Goal: Obtain resource: Download file/media

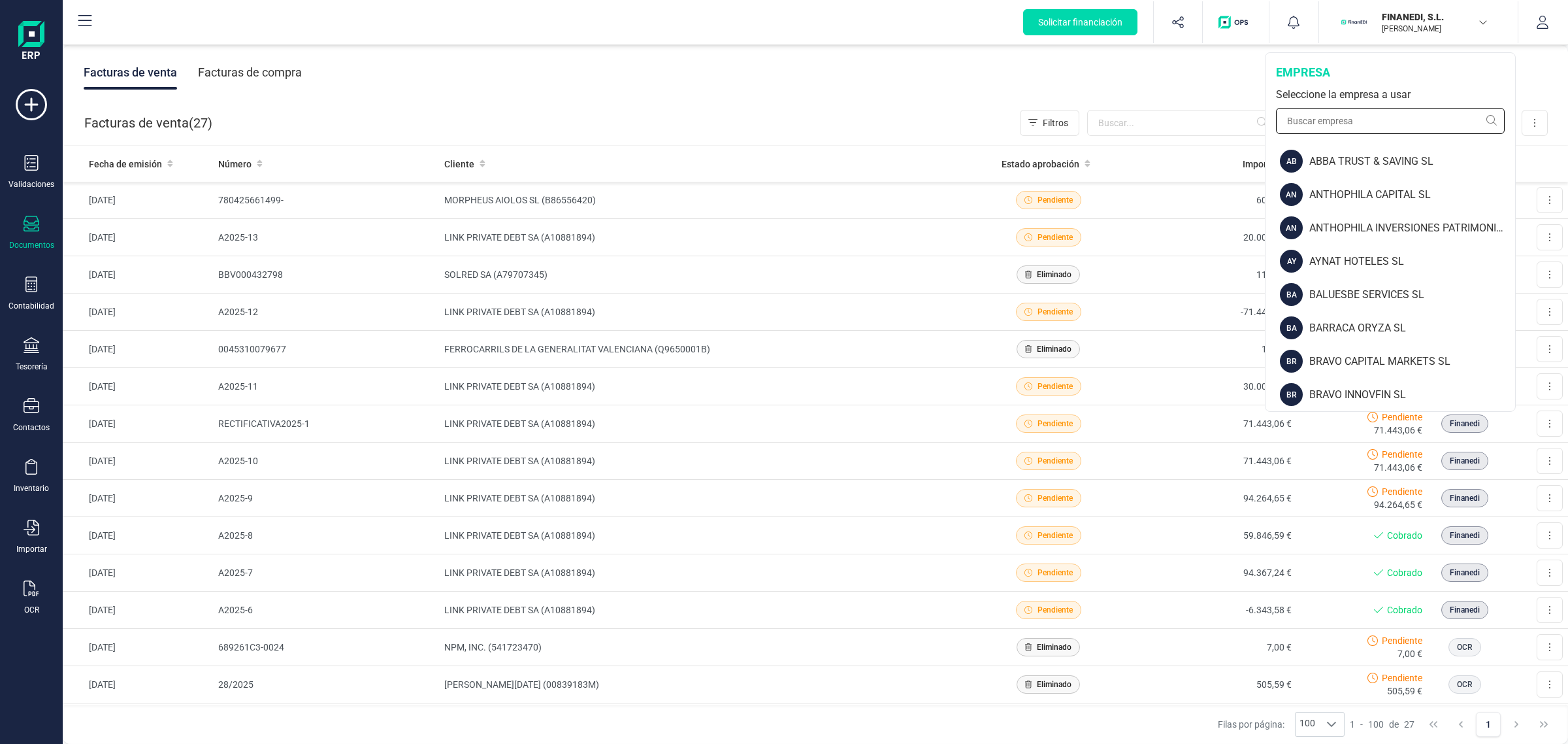
click at [1347, 126] on input "text" at bounding box center [1391, 121] width 229 height 26
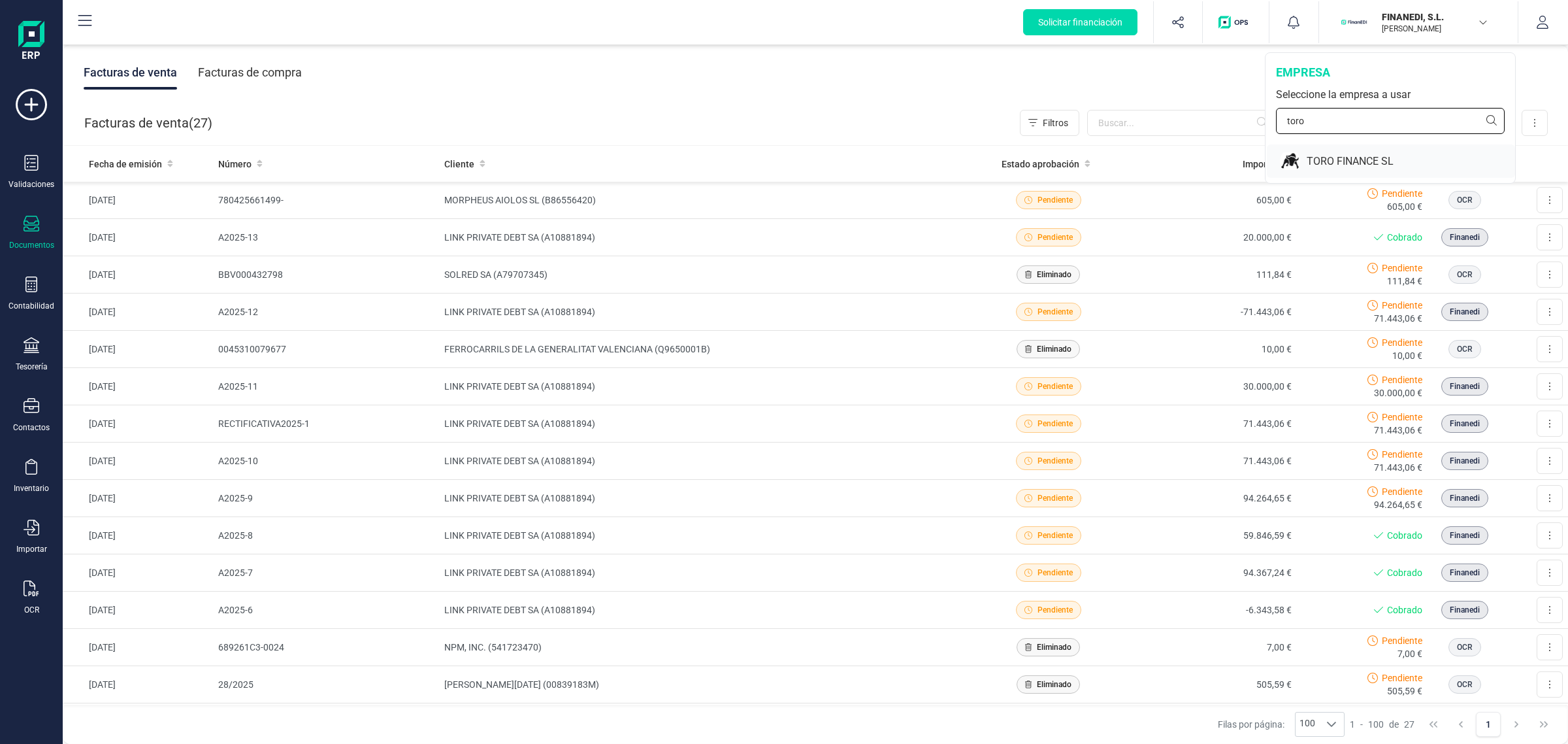
type input "toro"
click at [1331, 154] on div "TORO FINANCE SL" at bounding box center [1410, 161] width 209 height 16
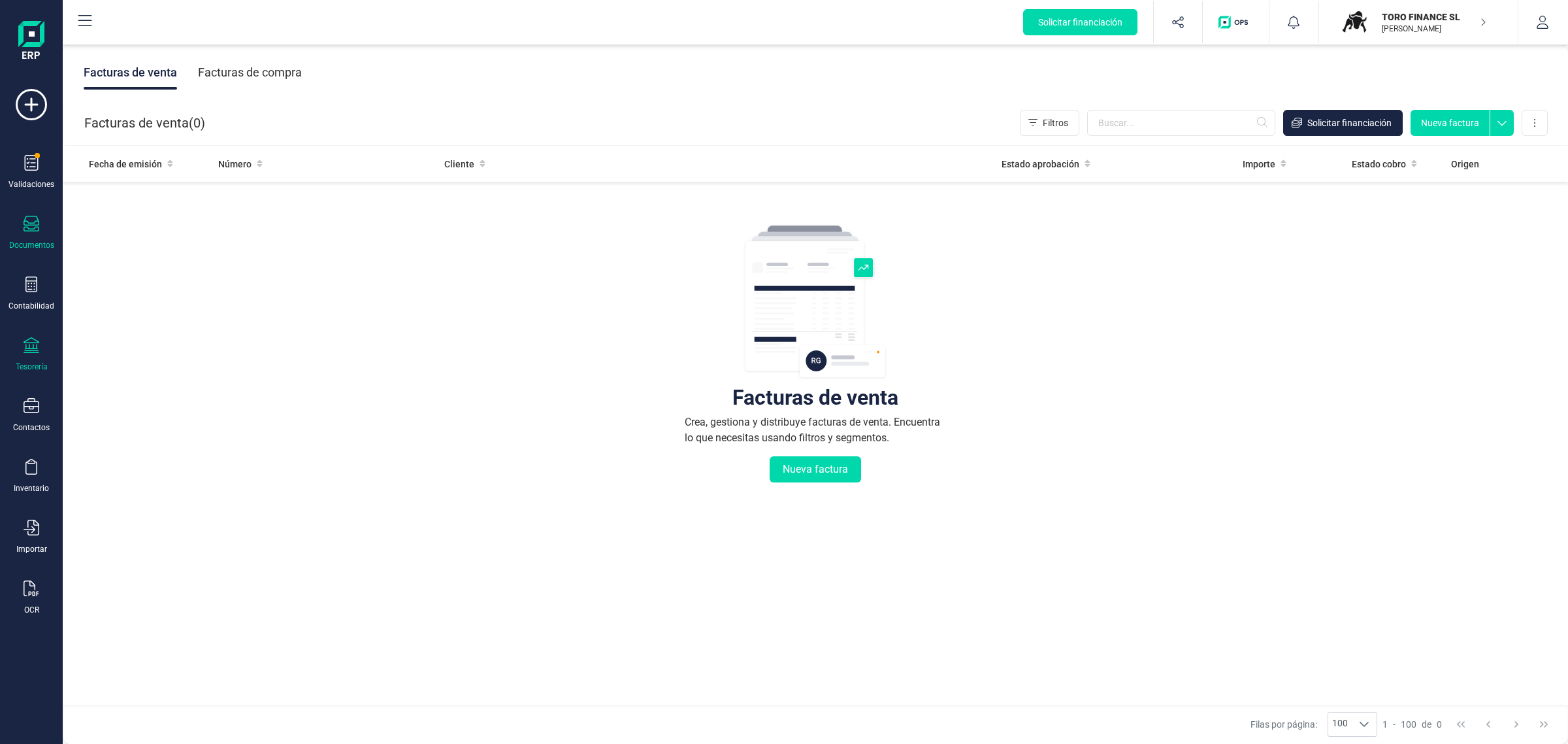
click at [40, 353] on div "Tesorería" at bounding box center [31, 354] width 52 height 34
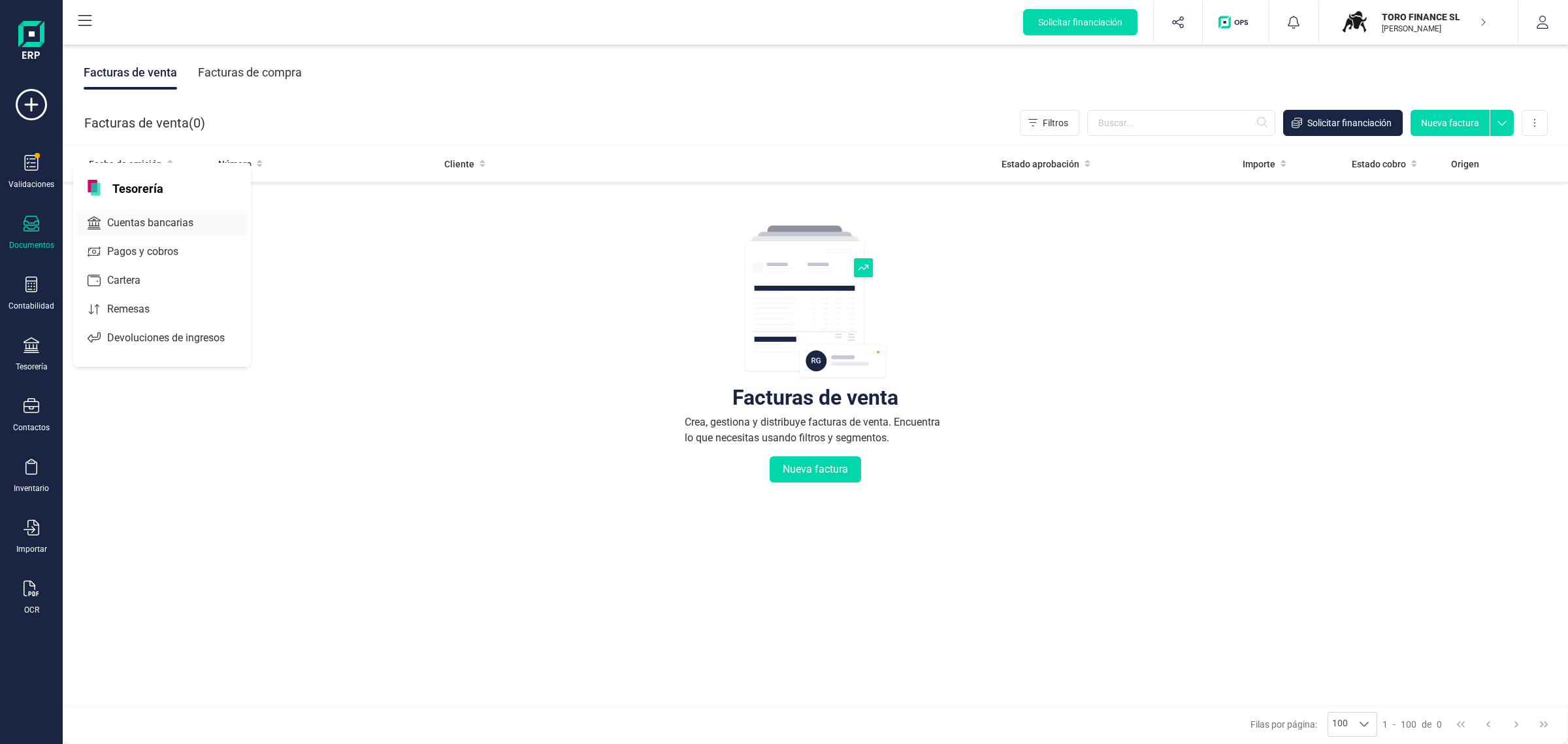
click at [105, 219] on span "Cuentas bancarias" at bounding box center [159, 223] width 115 height 16
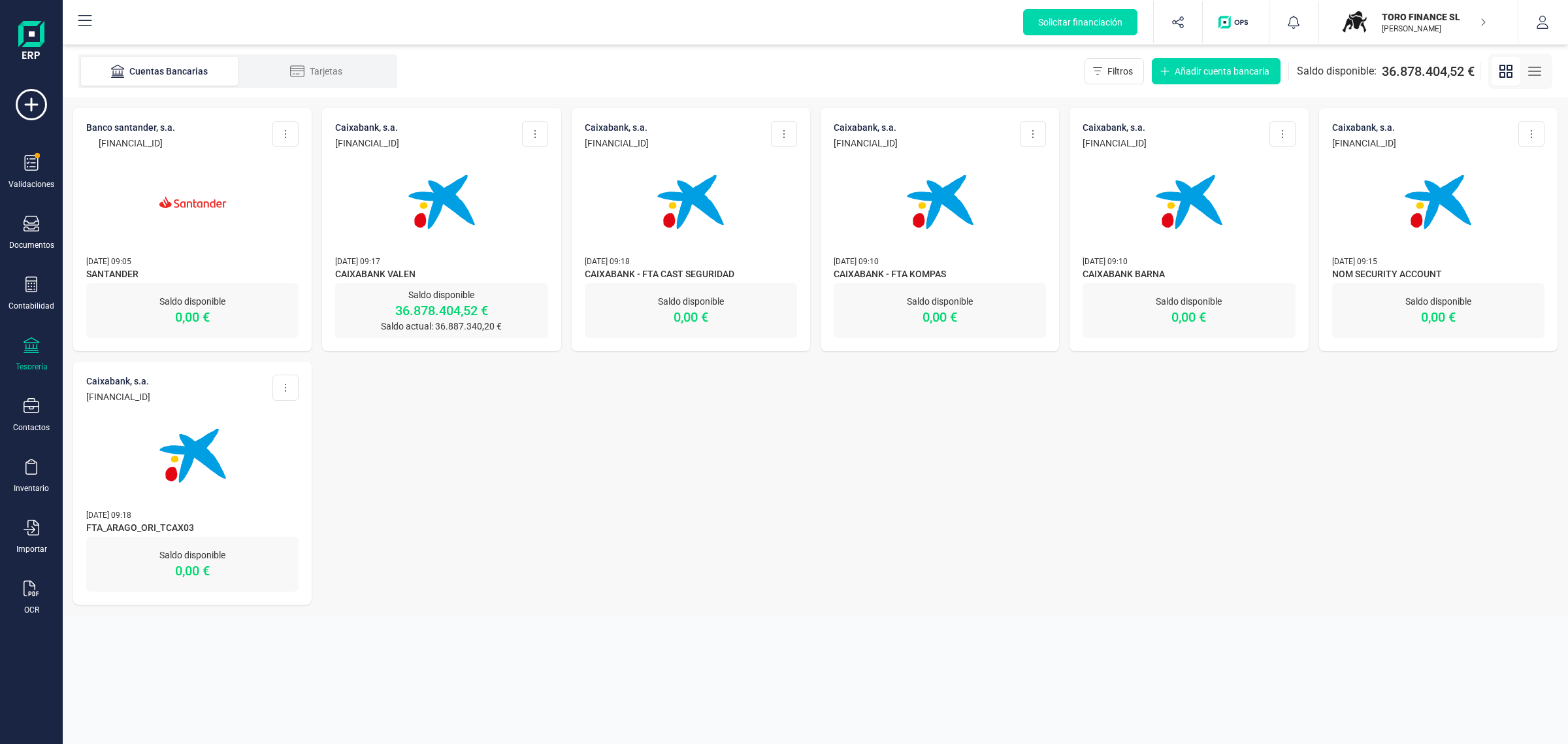
click at [467, 223] on img at bounding box center [441, 202] width 110 height 110
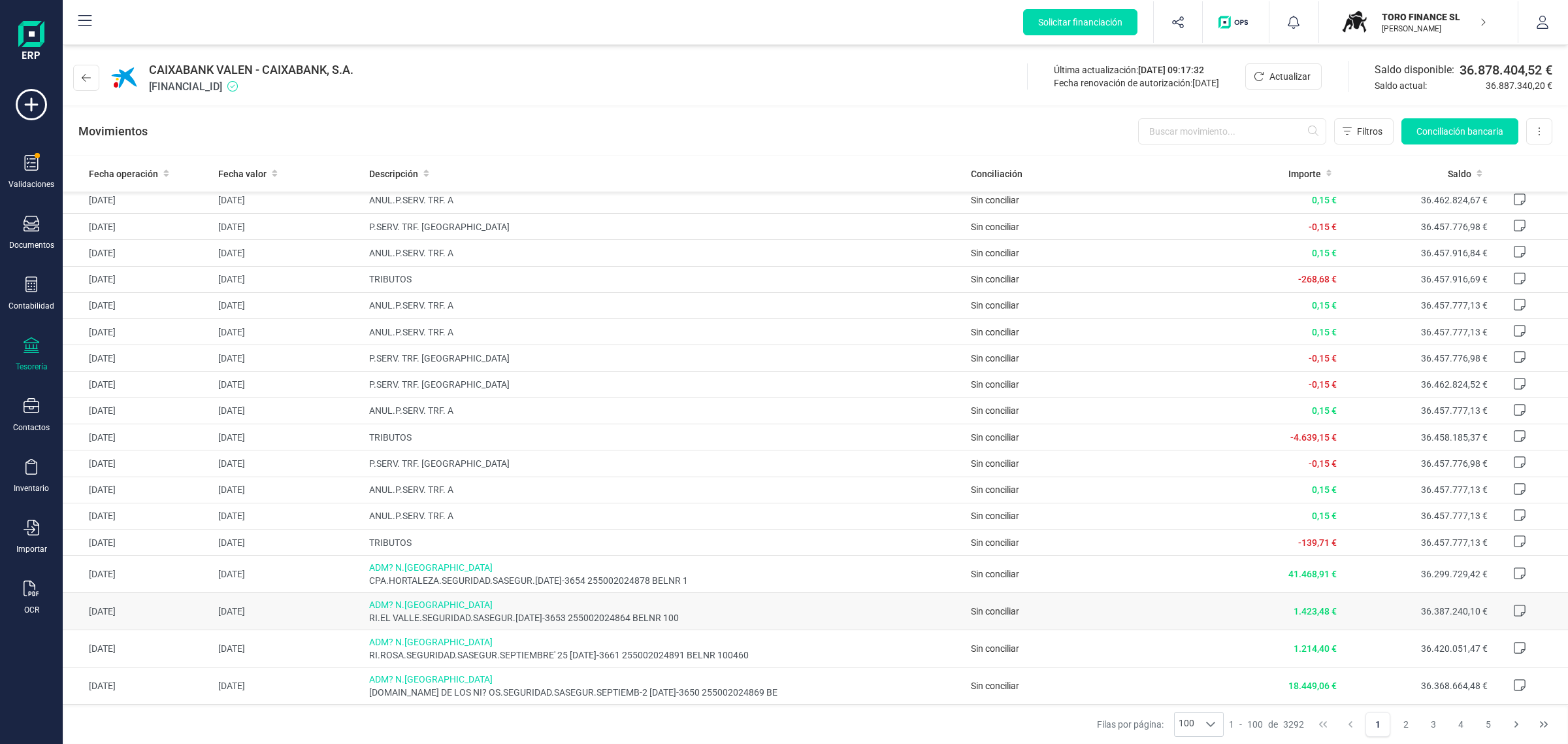
scroll to position [164, 0]
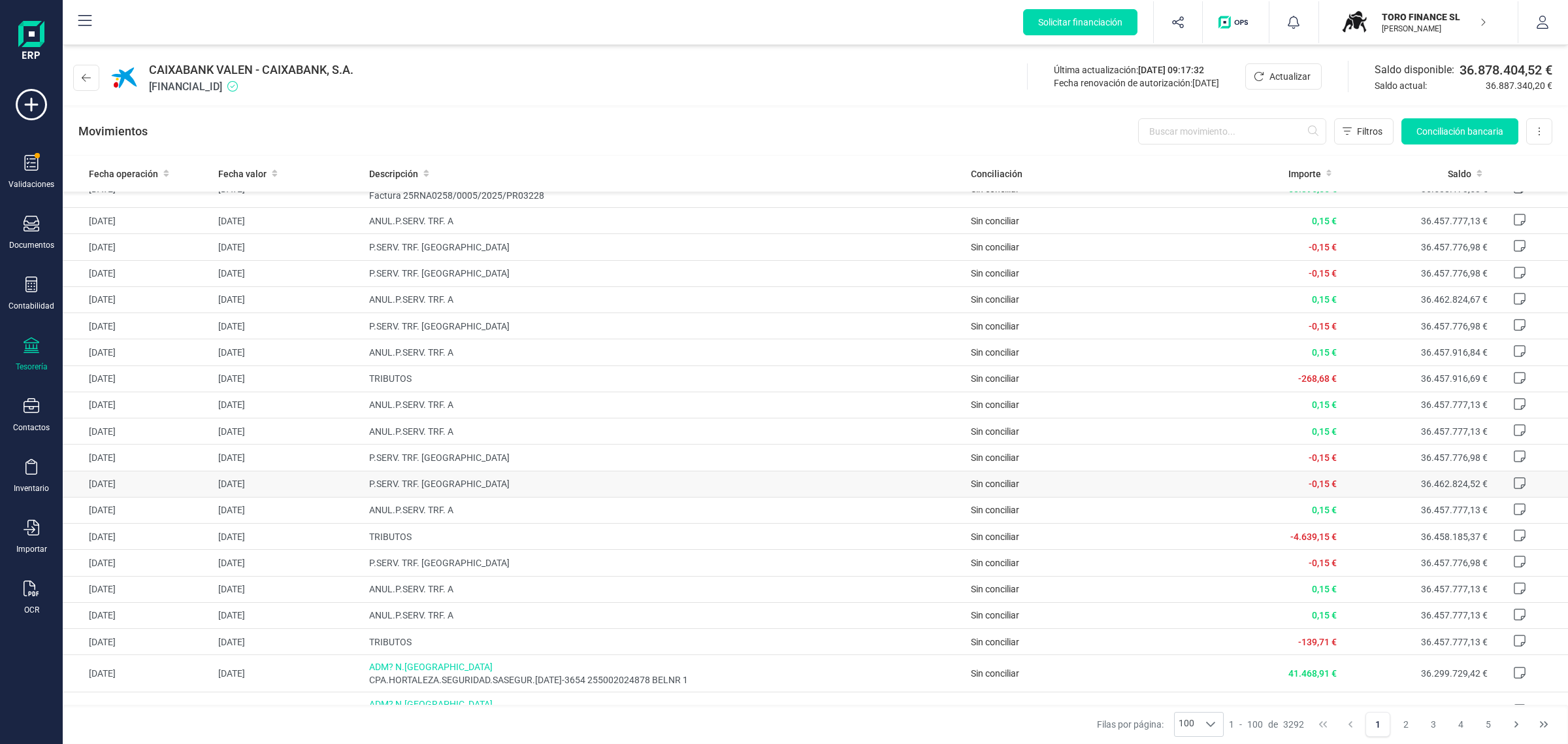
click at [703, 488] on span "P.SERV. TRF. [GEOGRAPHIC_DATA]" at bounding box center [665, 483] width 592 height 13
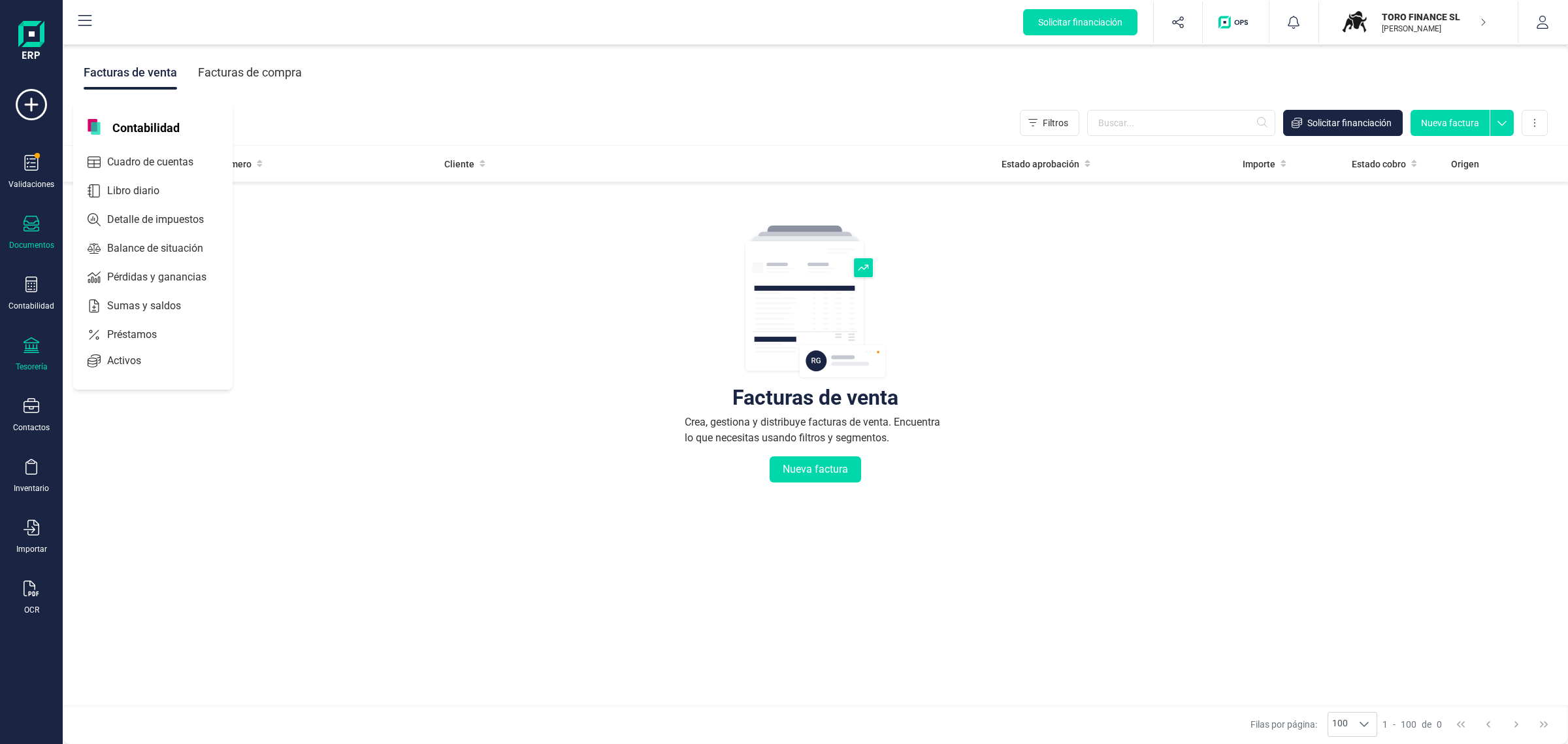
click at [34, 340] on icon at bounding box center [32, 345] width 16 height 16
click at [128, 219] on span "Cuentas bancarias" at bounding box center [159, 223] width 115 height 16
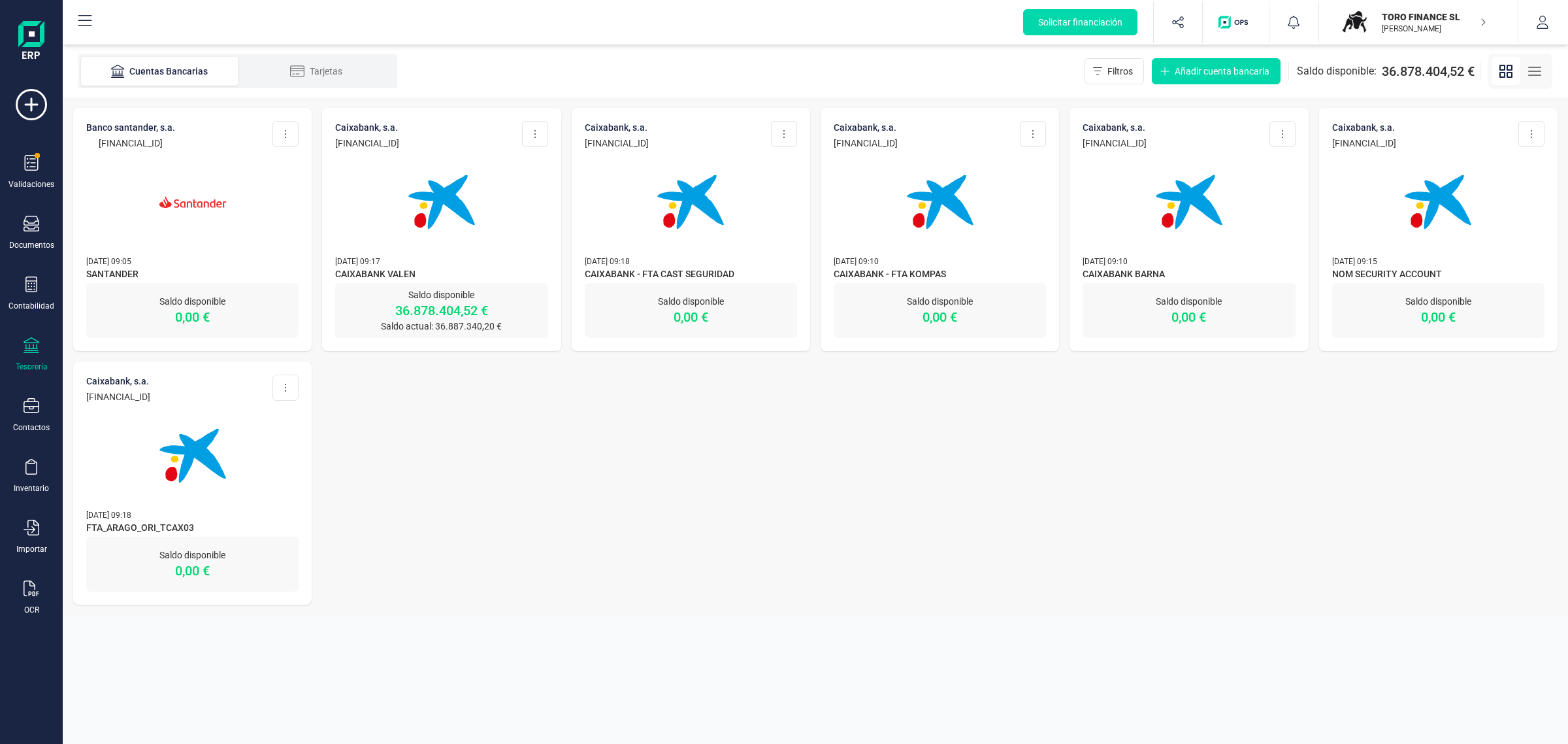
click at [383, 208] on div at bounding box center [441, 194] width 212 height 89
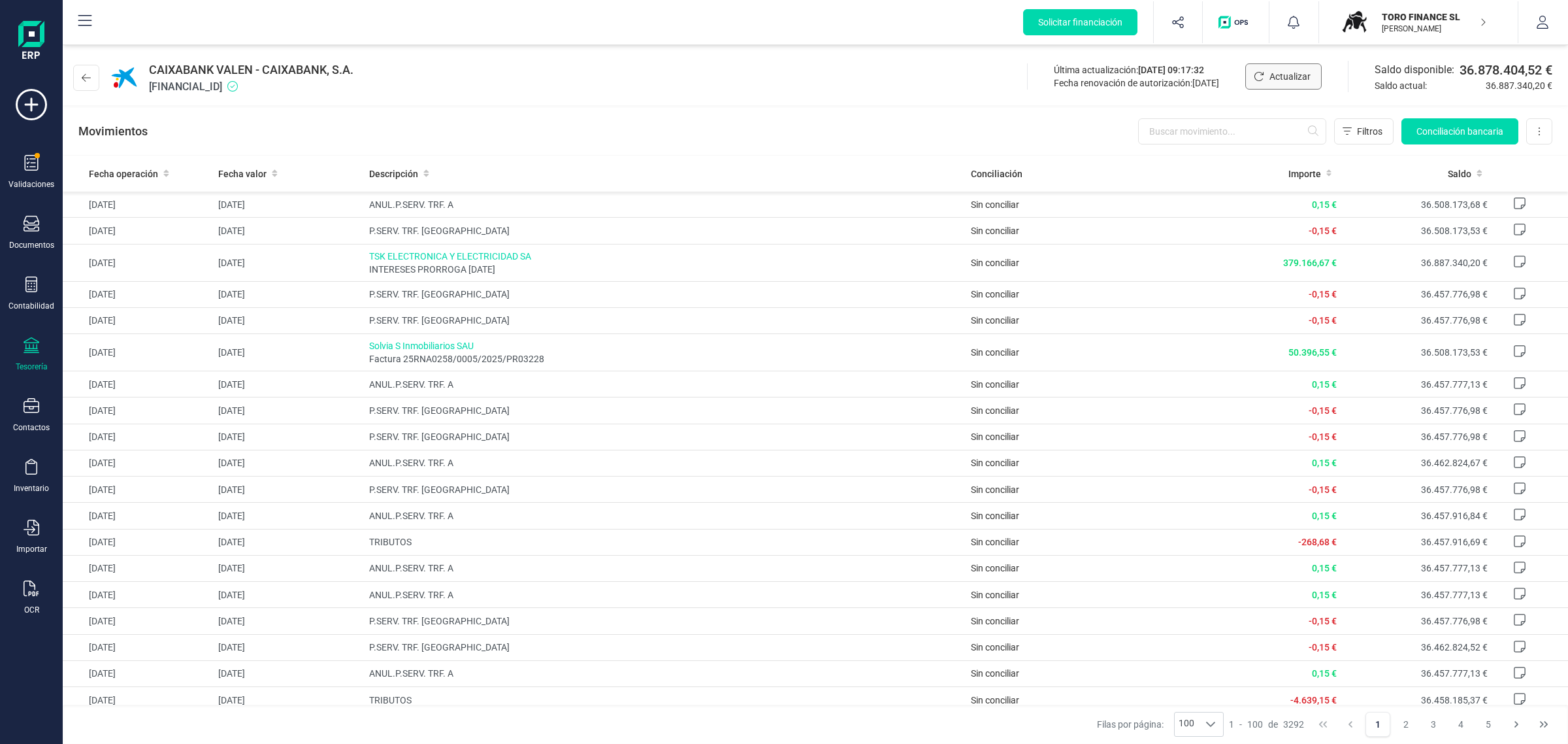
click at [1284, 75] on span "Actualizar" at bounding box center [1290, 76] width 41 height 13
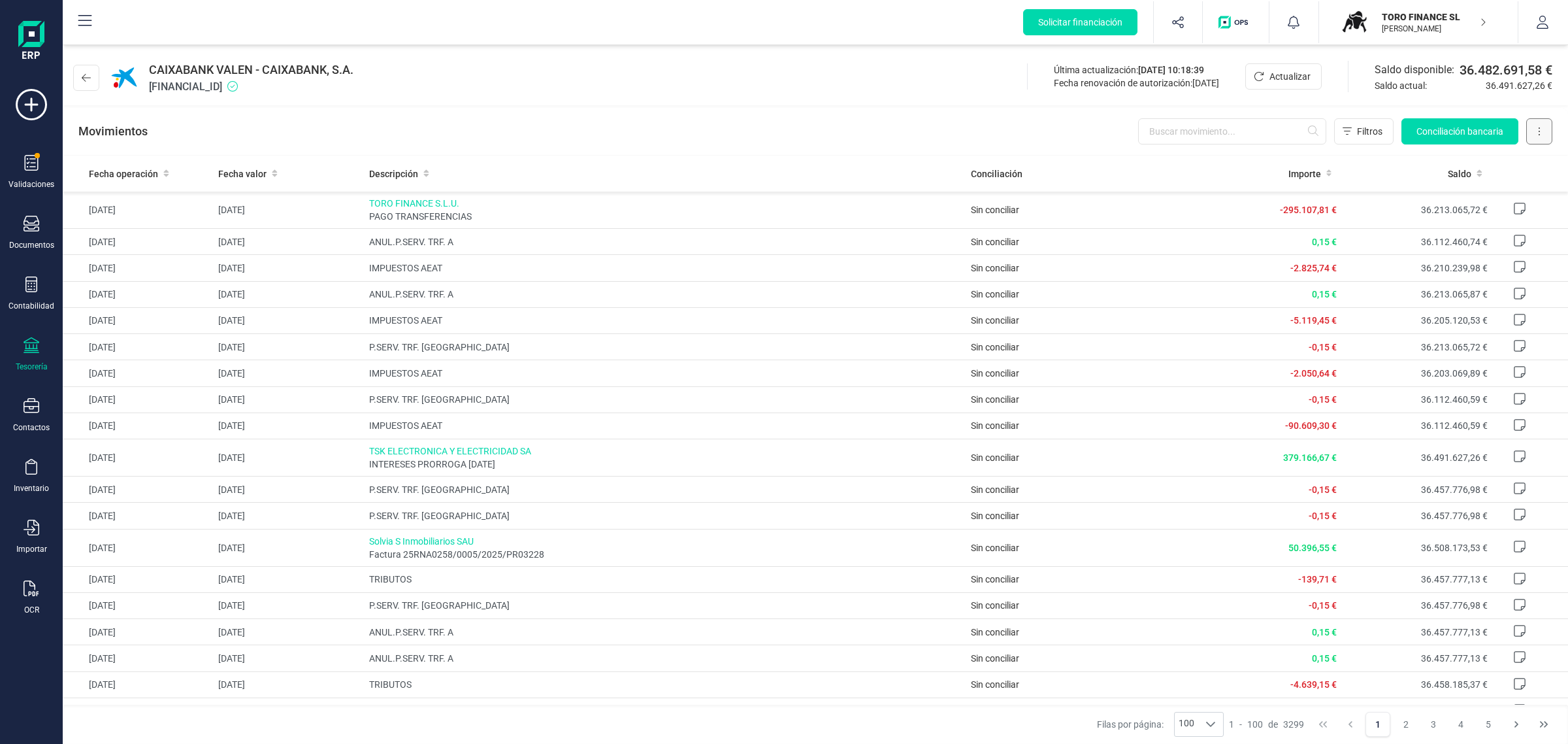
click at [1538, 130] on icon at bounding box center [1539, 131] width 3 height 11
click at [1507, 160] on span "Descargar Excel" at bounding box center [1508, 163] width 64 height 13
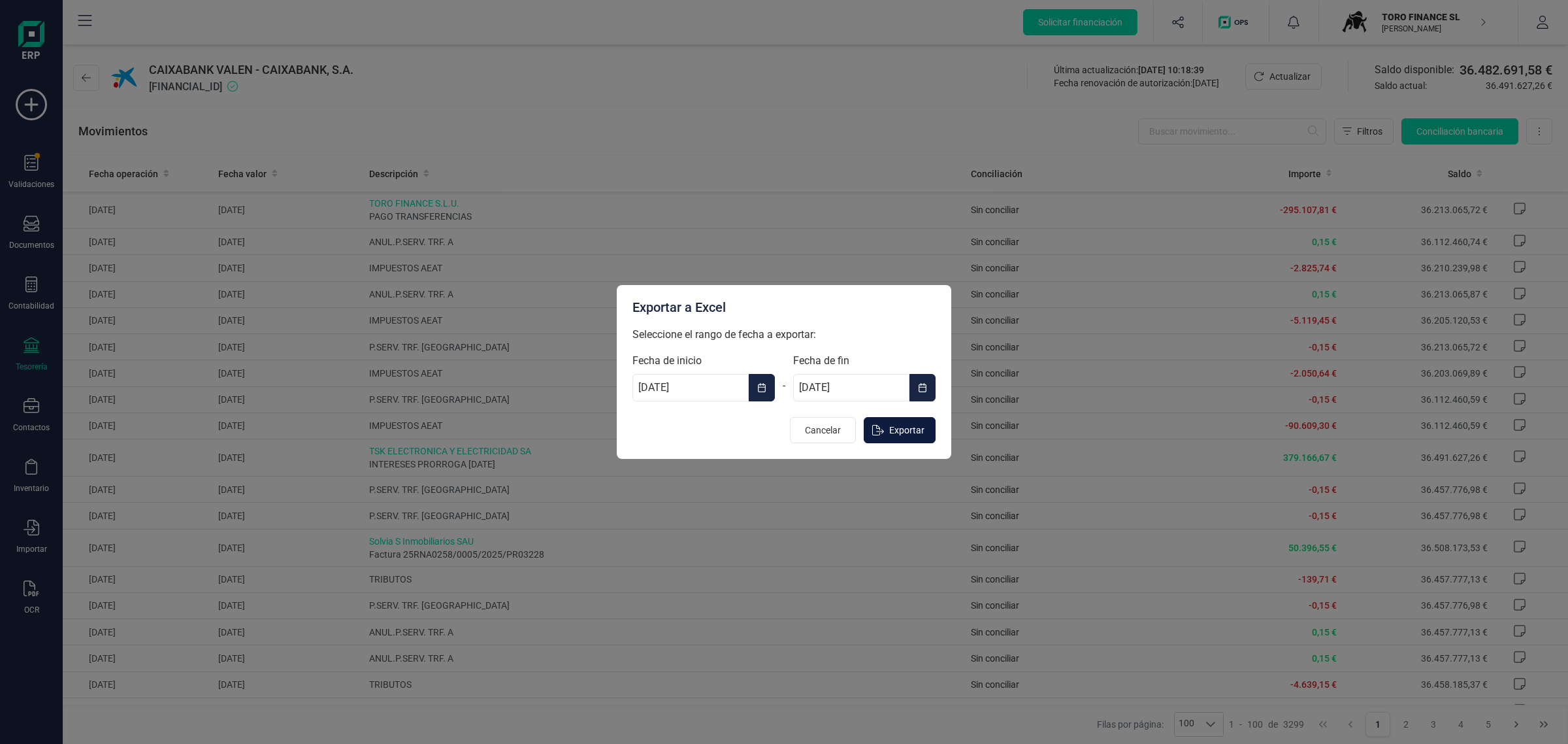
click at [891, 435] on span "Exportar" at bounding box center [907, 430] width 35 height 13
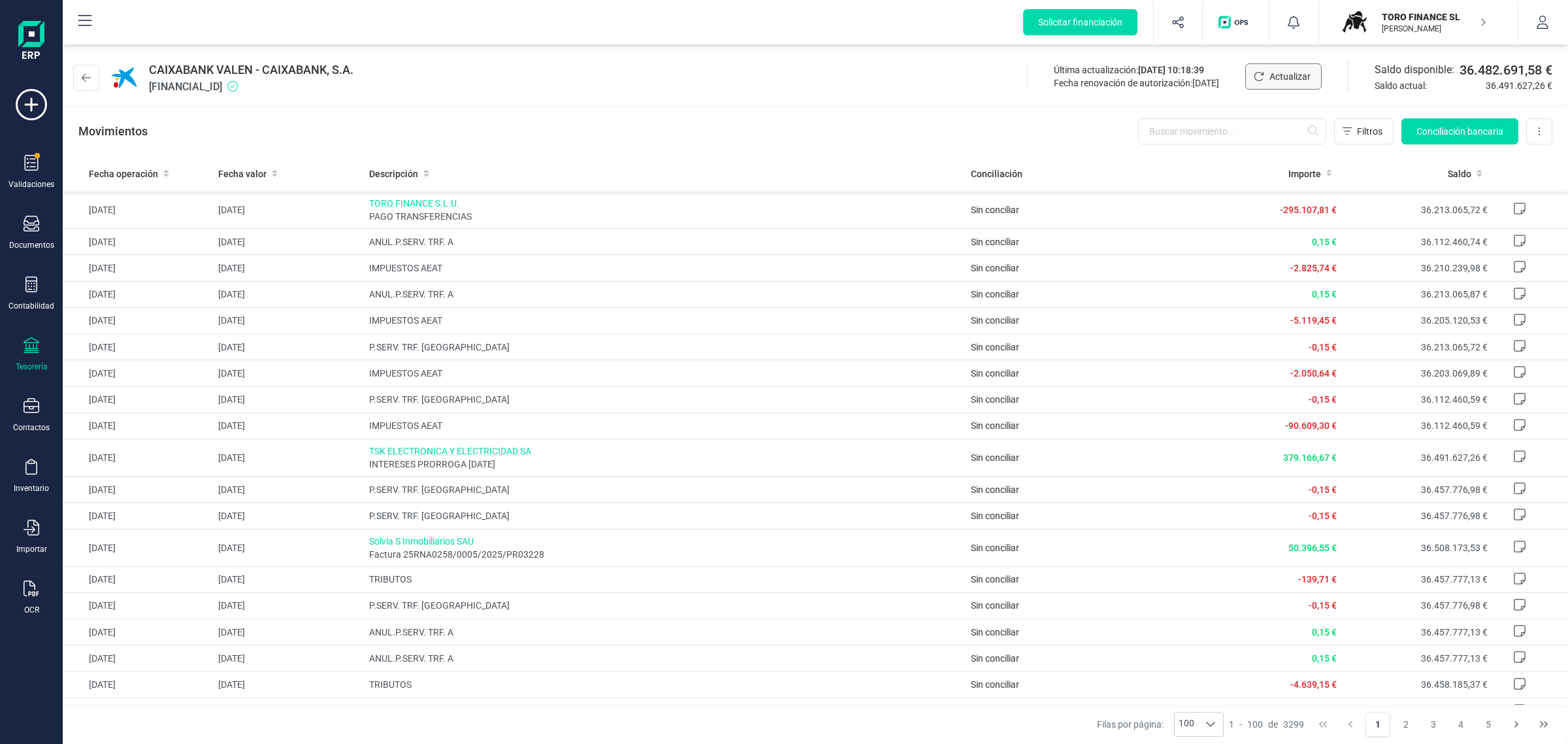
click at [1276, 77] on span "Actualizar" at bounding box center [1290, 76] width 41 height 13
